Goal: Navigation & Orientation: Find specific page/section

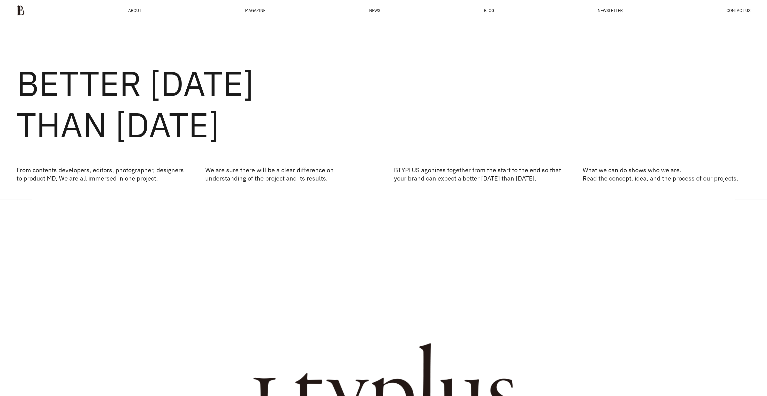
click at [252, 10] on div "MAGAZINE" at bounding box center [255, 10] width 20 height 4
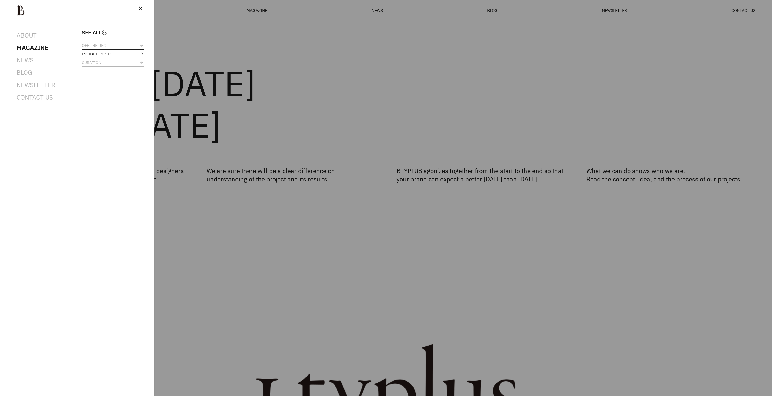
click at [93, 53] on span "INSIDE BTYPLUS" at bounding box center [97, 54] width 31 height 4
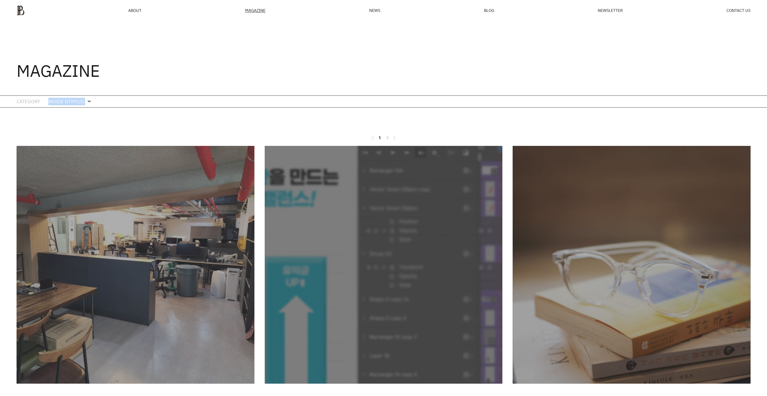
drag, startPoint x: 107, startPoint y: 98, endPoint x: 48, endPoint y: 101, distance: 58.8
click at [48, 101] on div "INSIDE BTYPLUS expand_more expand_less" at bounding box center [78, 102] width 61 height 12
